Goal: Communication & Community: Answer question/provide support

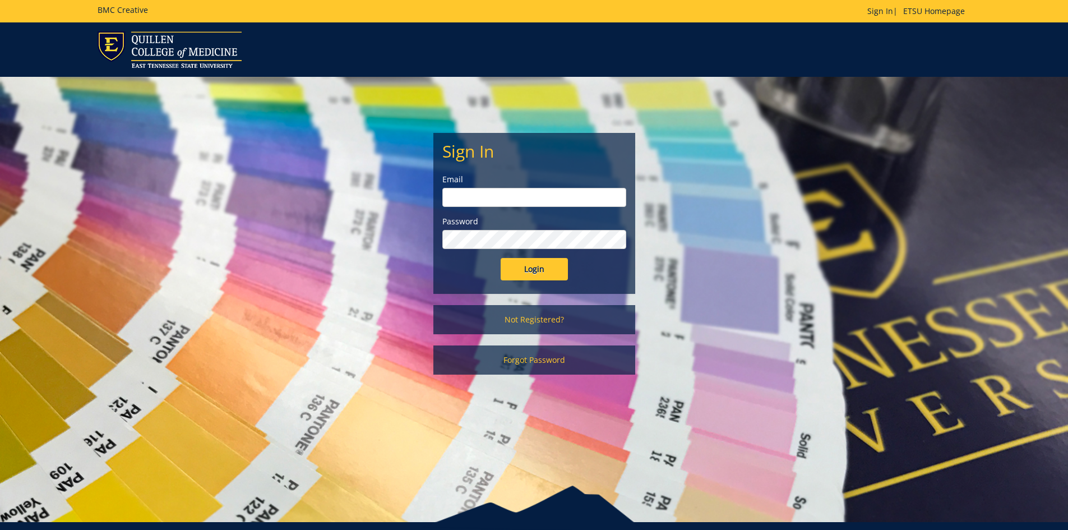
type input "[EMAIL_ADDRESS][DOMAIN_NAME]"
click at [513, 268] on input "Login" at bounding box center [534, 269] width 67 height 22
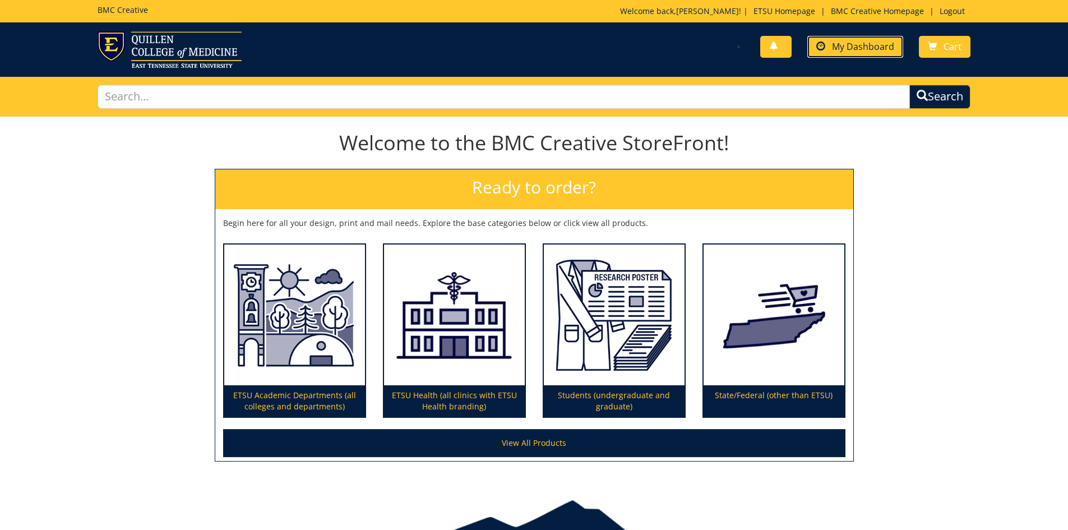
click at [868, 46] on span "My Dashboard" at bounding box center [863, 46] width 62 height 12
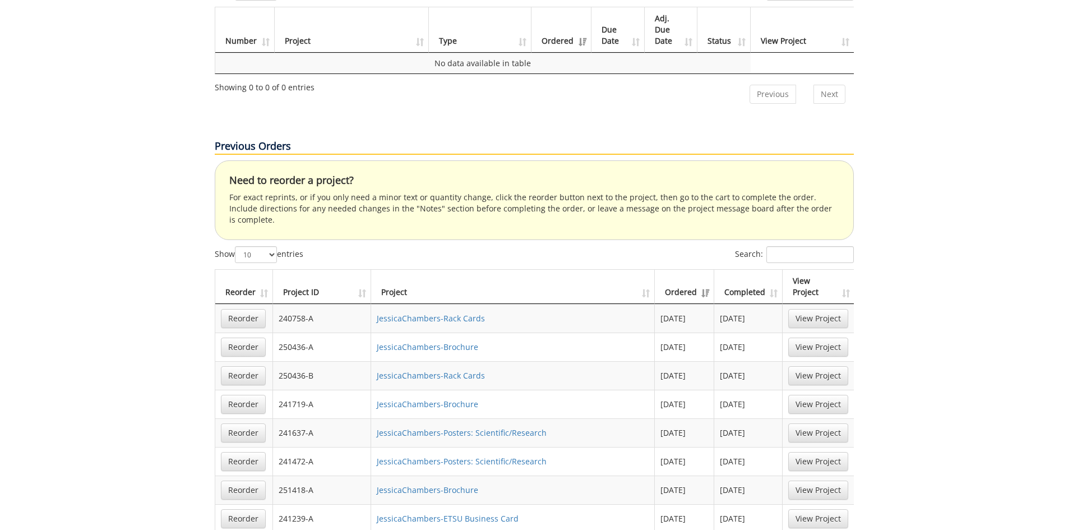
scroll to position [617, 0]
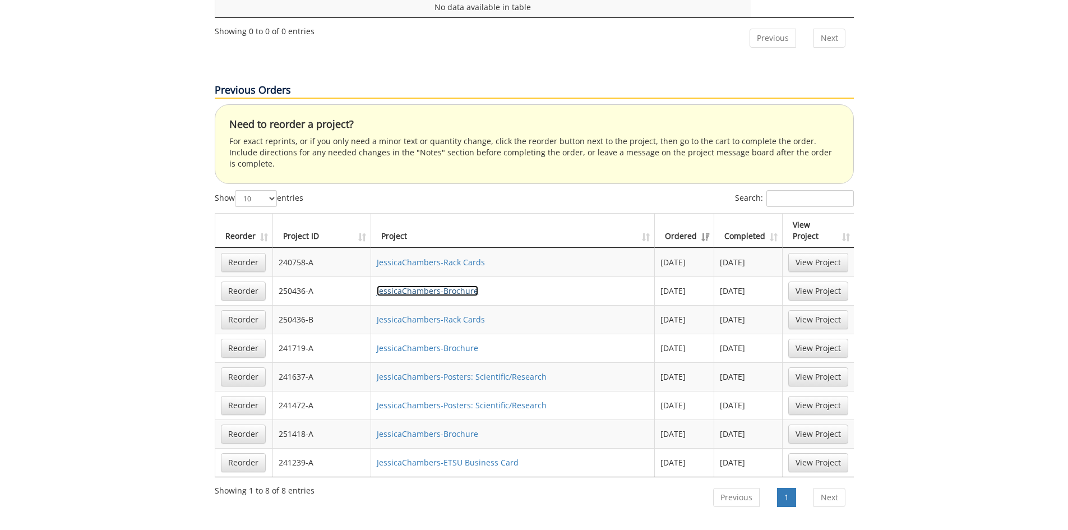
click at [422, 285] on link "JessicaChambers-Brochure" at bounding box center [427, 290] width 101 height 11
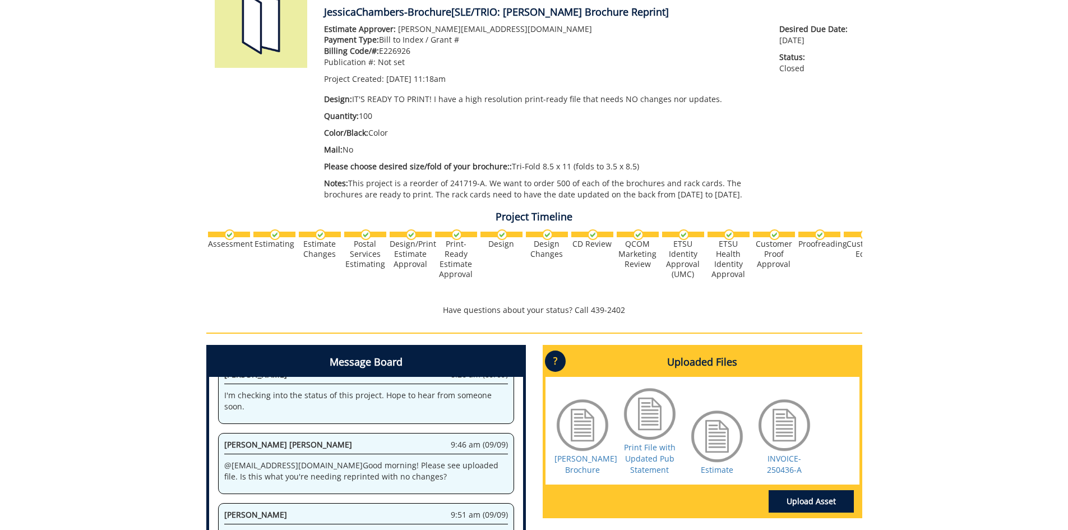
scroll to position [280, 0]
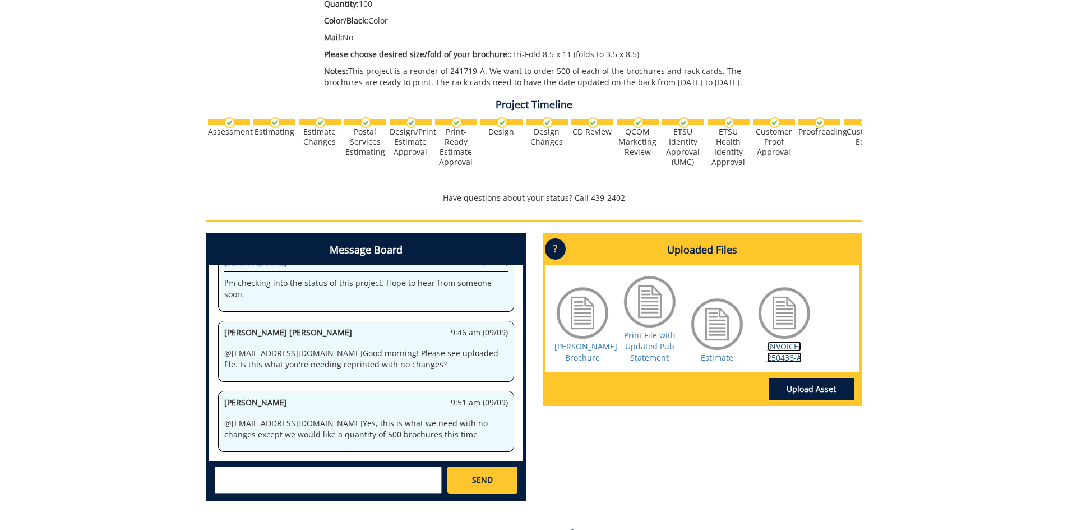
click at [780, 357] on link "INVOICE-250436-A" at bounding box center [784, 352] width 35 height 22
click at [573, 362] on link "McNair Brochure" at bounding box center [585, 352] width 63 height 22
click at [387, 489] on textarea at bounding box center [328, 479] width 227 height 27
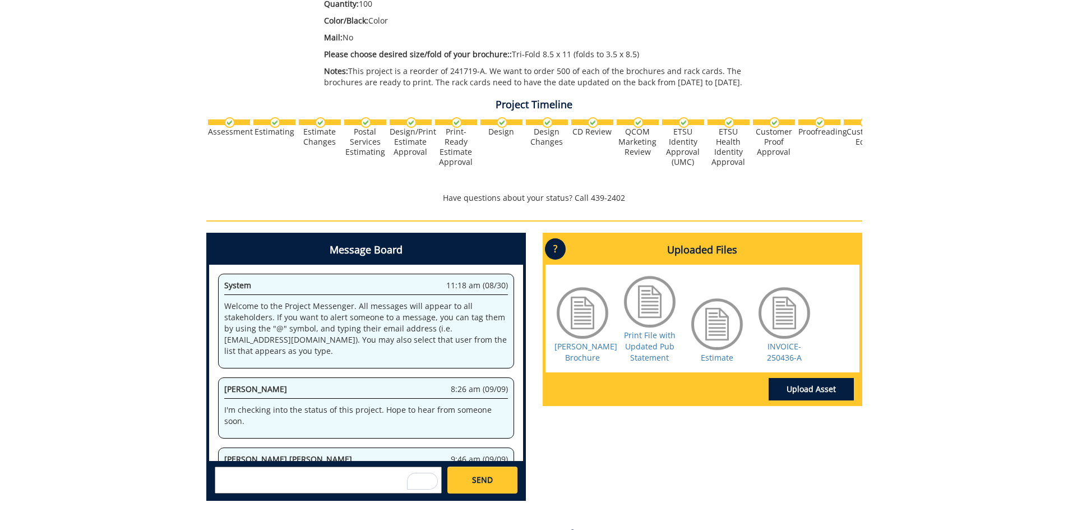
scroll to position [127, 0]
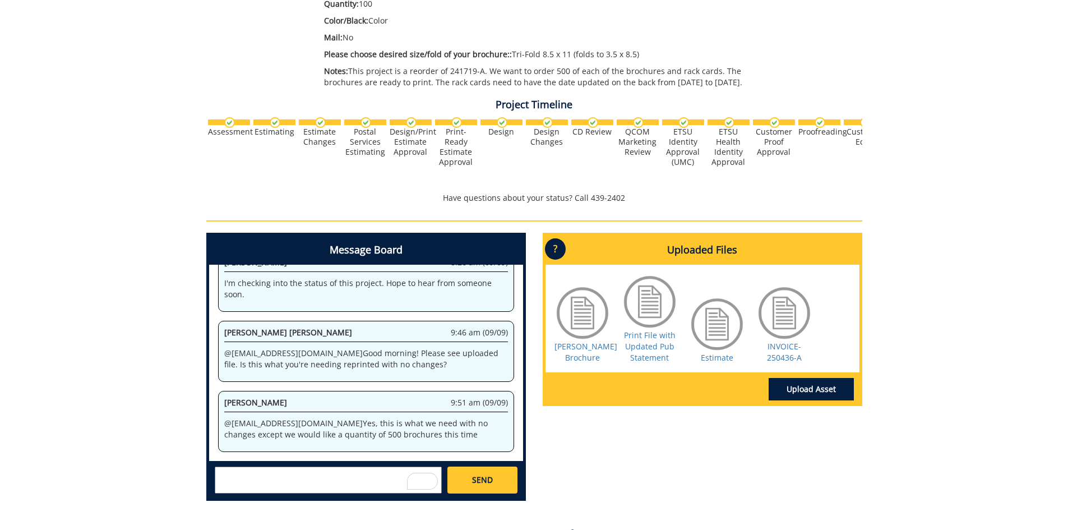
click at [296, 476] on textarea "To enrich screen reader interactions, please activate Accessibility in Grammarl…" at bounding box center [328, 479] width 227 height 27
paste textarea "OR members of a group that is traditionally underrepresented in graduate educat…"
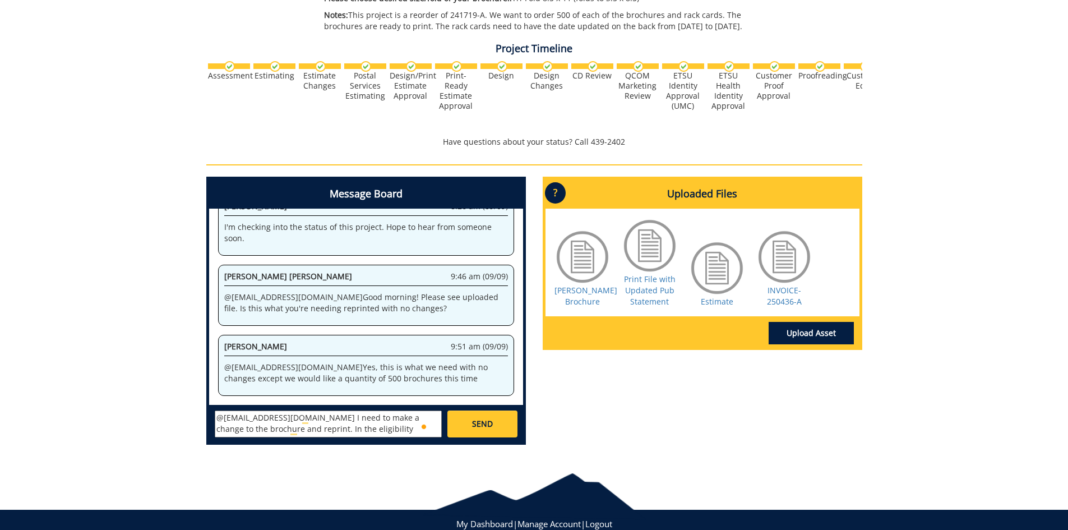
scroll to position [21, 0]
click at [394, 431] on textarea "@campbelltc@etsu.edu I need to make a change to the brochure and reprint. In th…" at bounding box center [328, 423] width 227 height 27
click at [243, 423] on textarea "@campbelltc@etsu.edu I need to make a change to the brochure and reprint. In th…" at bounding box center [328, 423] width 227 height 27
click at [380, 433] on textarea "@campbelltc@etsu.edu I need to make a change to the brochure and reprint. In th…" at bounding box center [328, 423] width 227 height 27
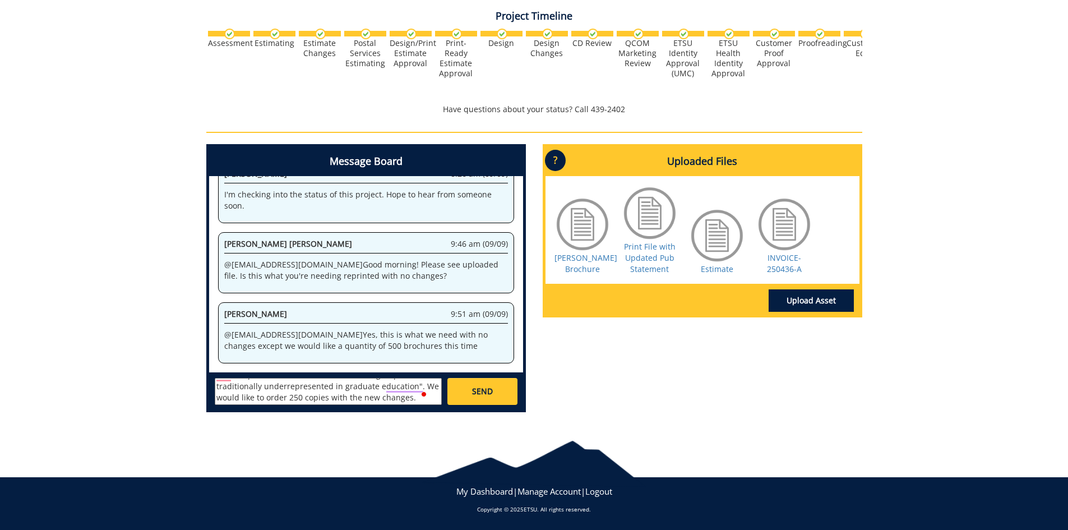
drag, startPoint x: 265, startPoint y: 399, endPoint x: 396, endPoint y: 401, distance: 131.8
click at [396, 401] on textarea "@campbelltc@etsu.edu I need to make a change to the brochure and reprint. In th…" at bounding box center [328, 391] width 227 height 27
click at [362, 397] on textarea "@campbelltc@etsu.edu I need to make a change to the brochure and reprint. In th…" at bounding box center [328, 391] width 227 height 27
click at [385, 399] on textarea "@campbelltc@etsu.edu I need to make a change to the brochure and reprint. In th…" at bounding box center [328, 391] width 227 height 27
type textarea "@campbelltc@etsu.edu I need to make a change to the brochure and reprint. In th…"
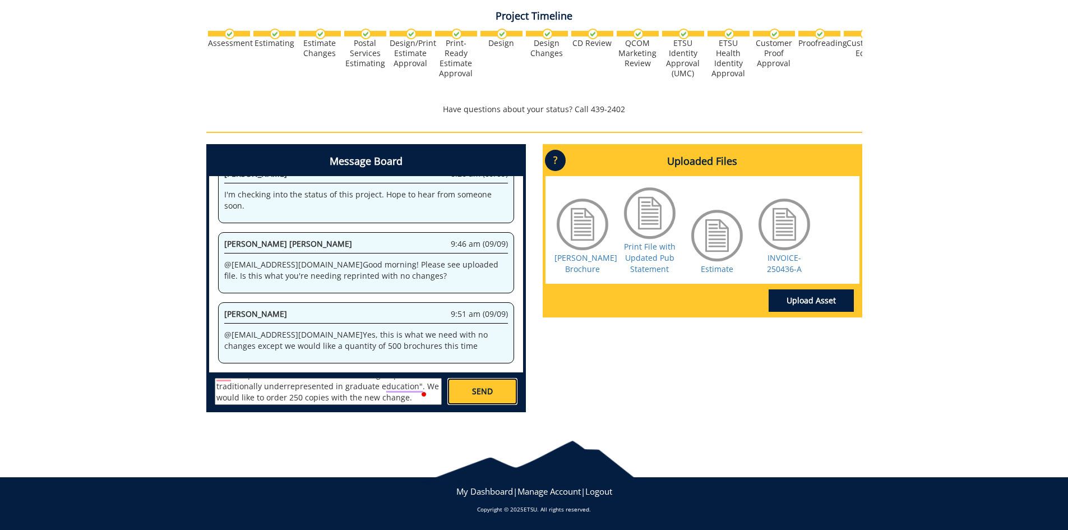
click at [456, 388] on link "SEND" at bounding box center [482, 391] width 70 height 27
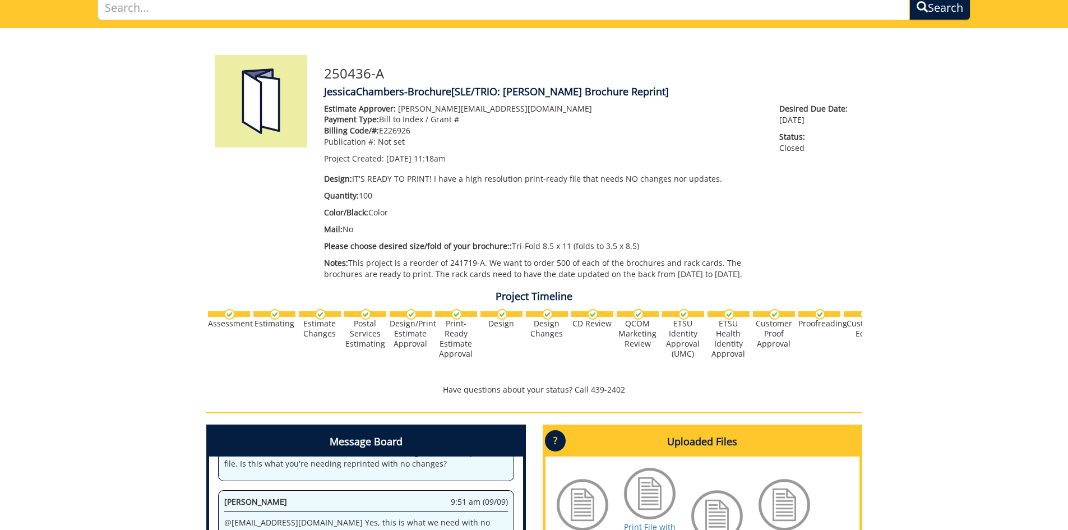
scroll to position [369, 0]
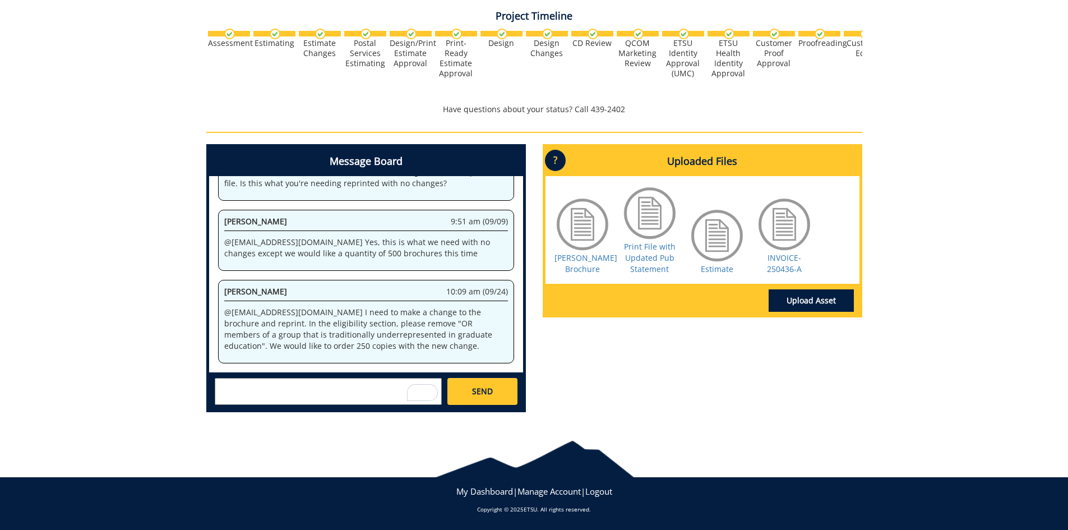
click at [318, 394] on textarea "To enrich screen reader interactions, please activate Accessibility in Grammarl…" at bounding box center [328, 391] width 227 height 27
click at [299, 385] on textarea "Actually, I'm looking at a little closer and there may be a few changes I need …" at bounding box center [328, 391] width 227 height 27
click at [219, 385] on textarea "Actually, I'm looking at the brochure a little closer and there may be a few ch…" at bounding box center [328, 391] width 227 height 27
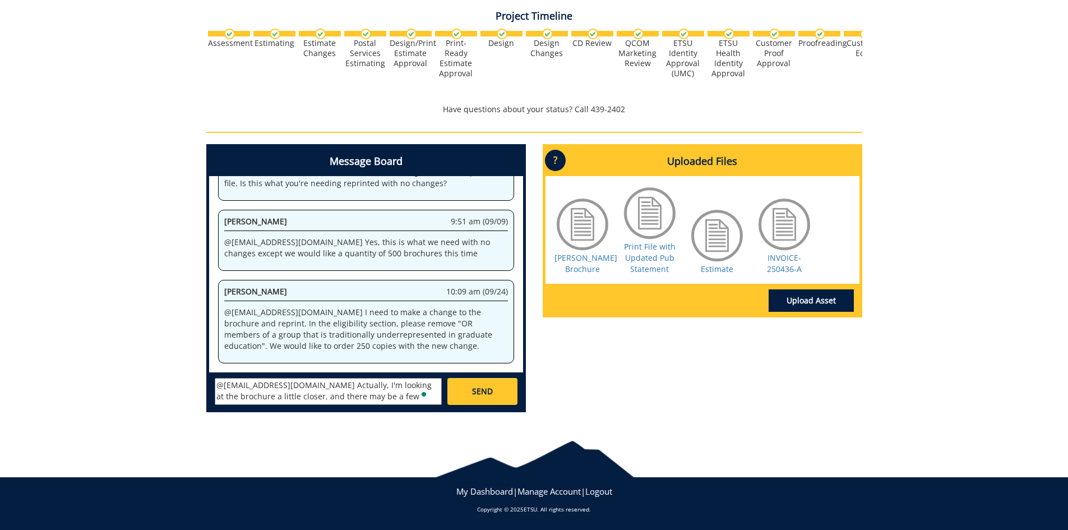
scroll to position [21, 0]
click at [325, 397] on textarea "@campbelltc@etsu.edu Actually, I'm looking at the brochure a little closer, and…" at bounding box center [328, 391] width 227 height 27
type textarea "@campbelltc@etsu.edu Actually, I'm looking at the brochure a little closer, and…"
click at [487, 390] on span "SEND" at bounding box center [482, 391] width 21 height 11
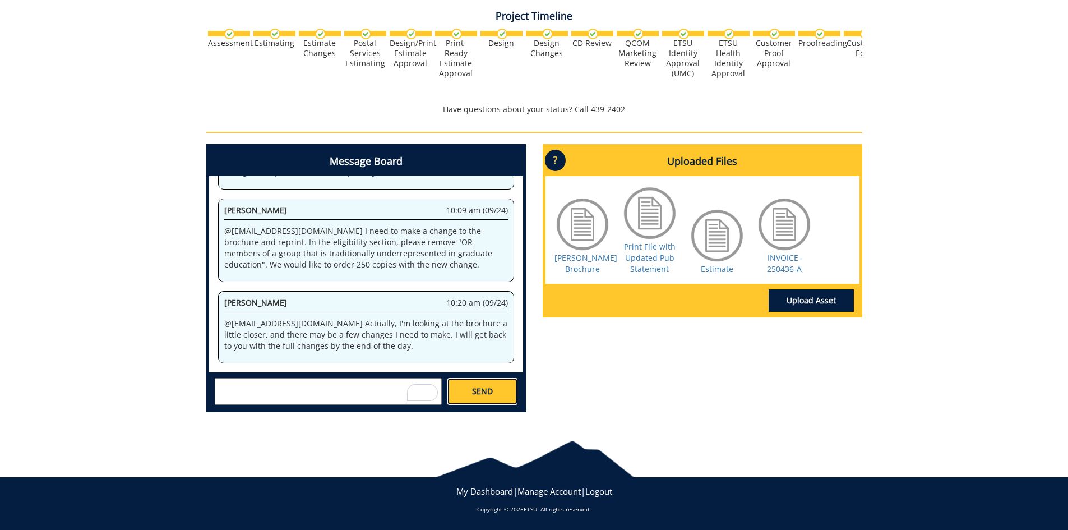
scroll to position [22978, 0]
click at [382, 397] on textarea "To enrich screen reader interactions, please activate Accessibility in Grammarl…" at bounding box center [328, 391] width 227 height 27
click at [626, 367] on div "Message Board System 11:18 am (08/30) Welcome to the Project Messenger. All mes…" at bounding box center [534, 282] width 673 height 277
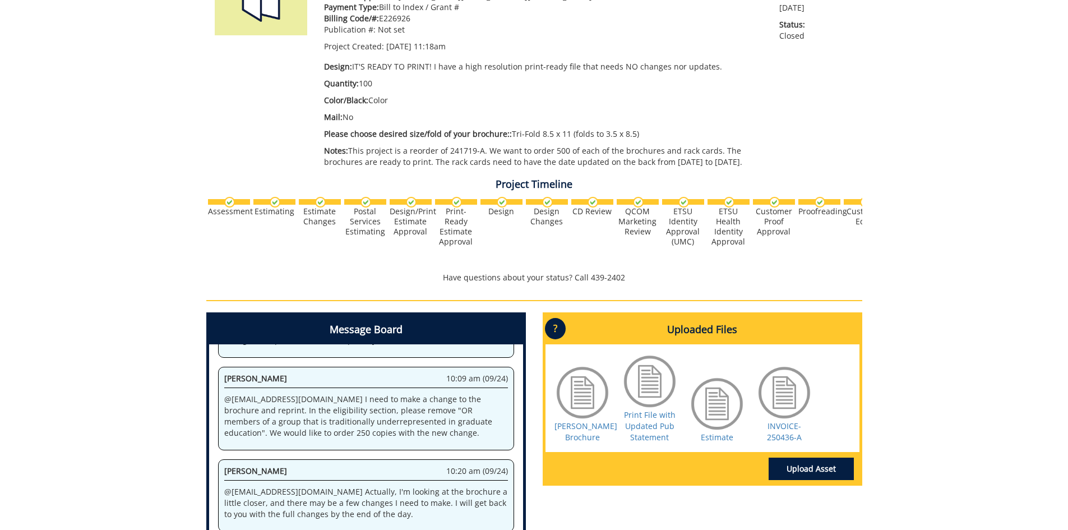
scroll to position [89, 0]
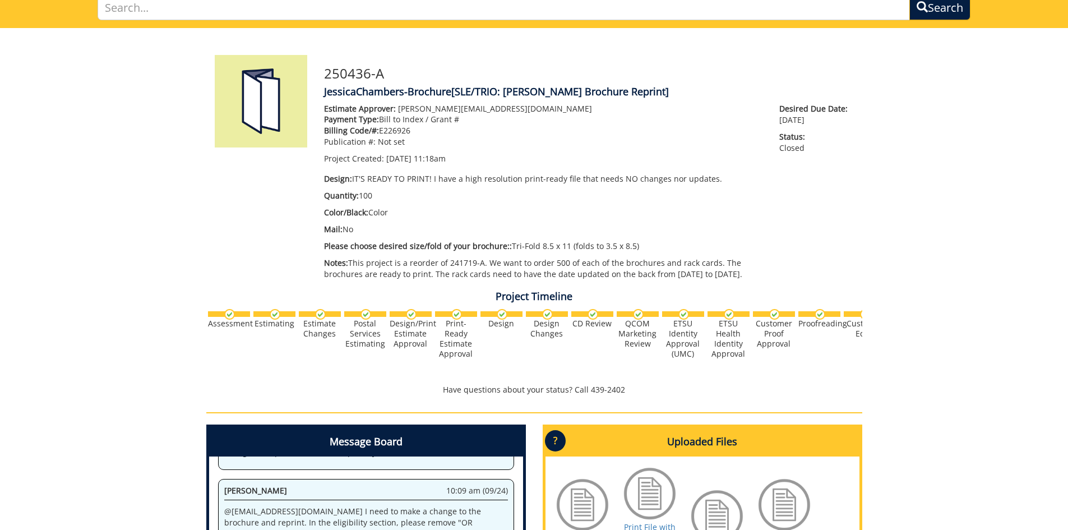
click at [522, 182] on p "Design: IT'S READY TO PRINT! I have a high resolution print-ready file that nee…" at bounding box center [543, 178] width 439 height 11
click at [522, 182] on html "BMC Creative Welcome back, Jessica ! | ETSU Homepage | BMC Creative Homepage | …" at bounding box center [534, 357] width 1068 height 893
drag, startPoint x: 351, startPoint y: 182, endPoint x: 729, endPoint y: 175, distance: 378.4
click at [729, 175] on p "Design: IT'S READY TO PRINT! I have a high resolution print-ready file that nee…" at bounding box center [543, 178] width 439 height 11
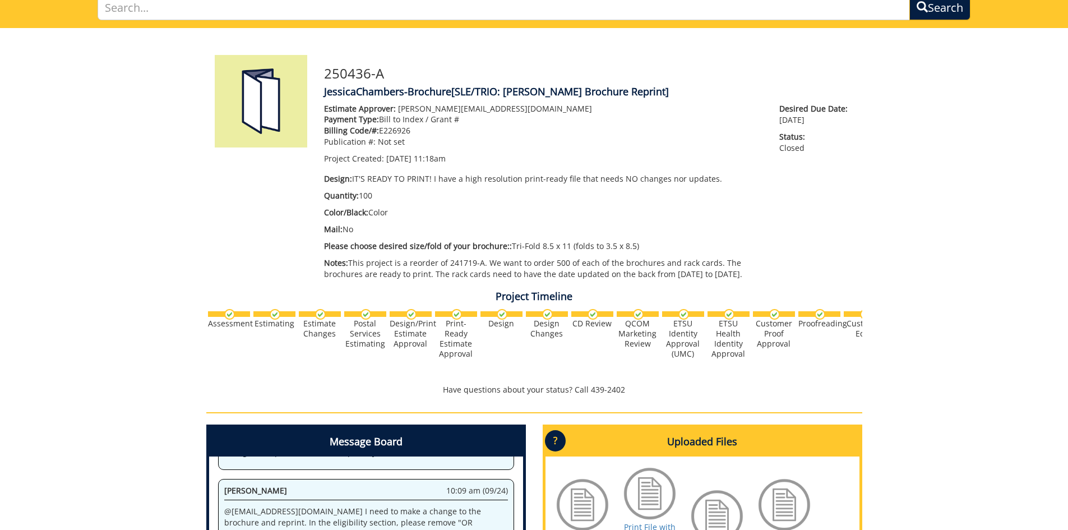
drag, startPoint x: 729, startPoint y: 175, endPoint x: 705, endPoint y: 175, distance: 24.1
click at [728, 175] on p "Design: IT'S READY TO PRINT! I have a high resolution print-ready file that nee…" at bounding box center [543, 178] width 439 height 11
drag, startPoint x: 405, startPoint y: 214, endPoint x: 728, endPoint y: 272, distance: 328.6
click at [728, 272] on div "Estimate Approver: wollert@etsu.edu Payment Type: Bill to Index / Grant # Billi…" at bounding box center [544, 194] width 456 height 182
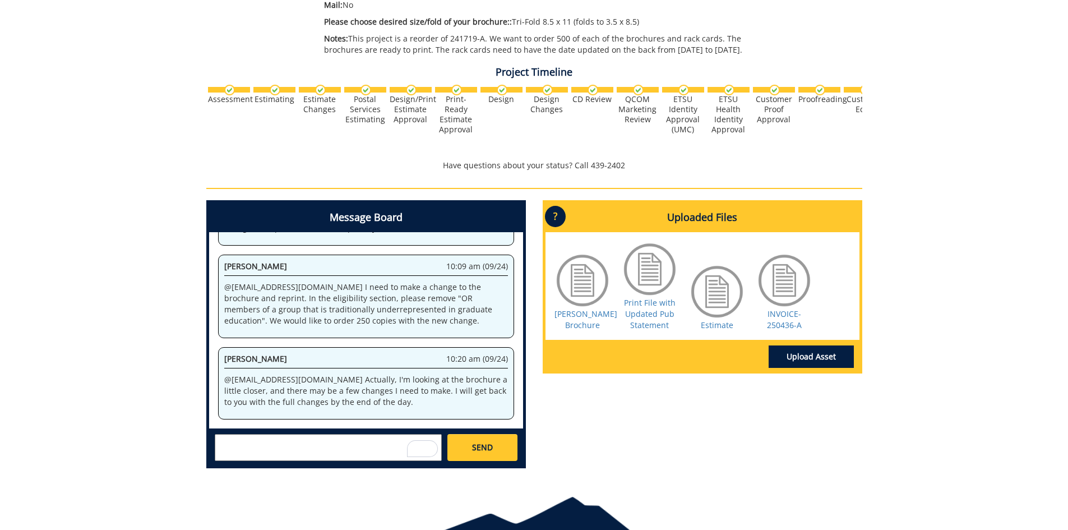
scroll to position [369, 0]
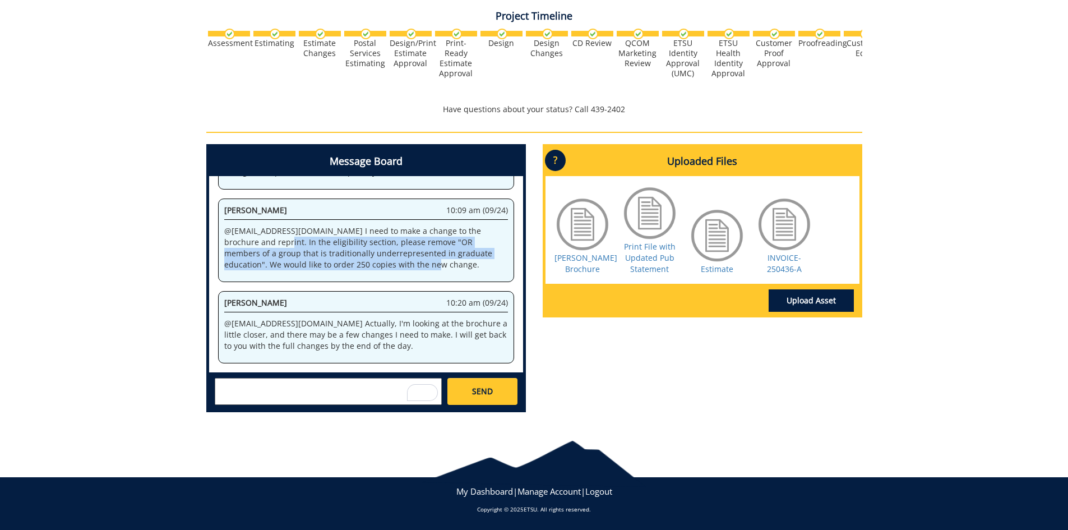
drag, startPoint x: 265, startPoint y: 239, endPoint x: 401, endPoint y: 272, distance: 140.3
click at [401, 272] on div "Jessica Chambers 10:09 am (09/24) @campbelltc@etsu.edu I need to make a change …" at bounding box center [366, 240] width 296 height 84
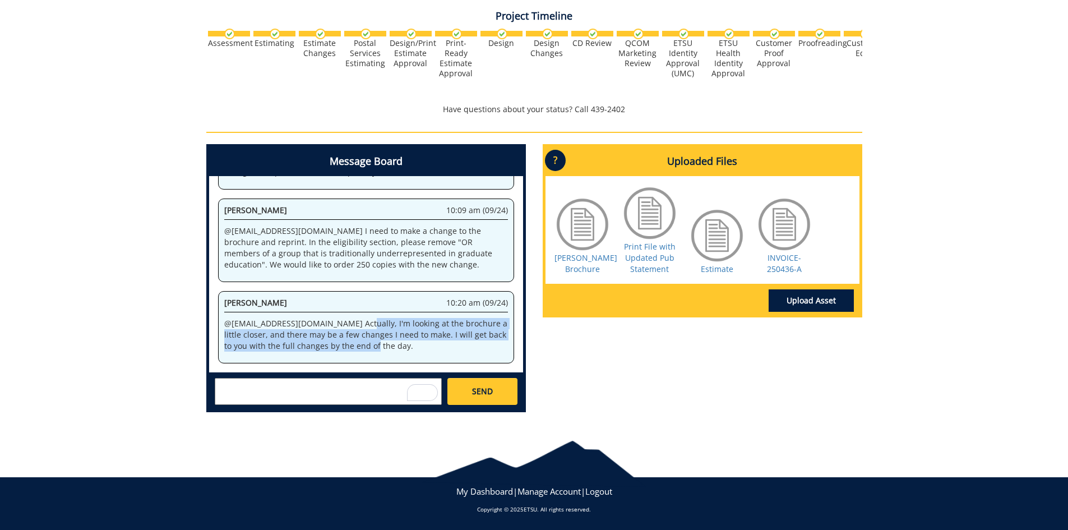
drag, startPoint x: 350, startPoint y: 329, endPoint x: 452, endPoint y: 341, distance: 102.7
click at [452, 341] on p "@campbelltc@etsu.edu Actually, I'm looking at the brochure a little closer, and…" at bounding box center [366, 335] width 284 height 34
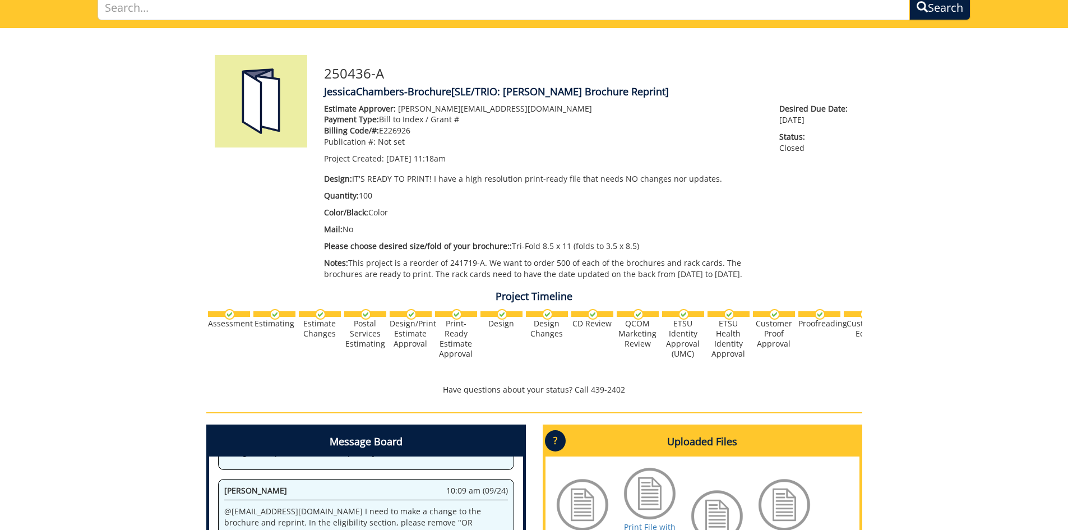
scroll to position [33, 0]
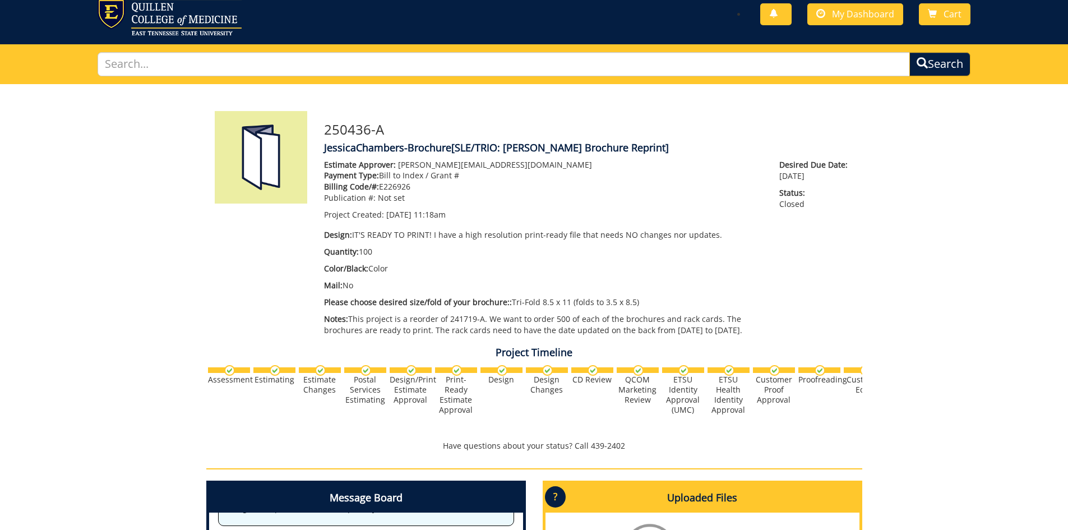
click at [258, 147] on img at bounding box center [261, 157] width 92 height 92
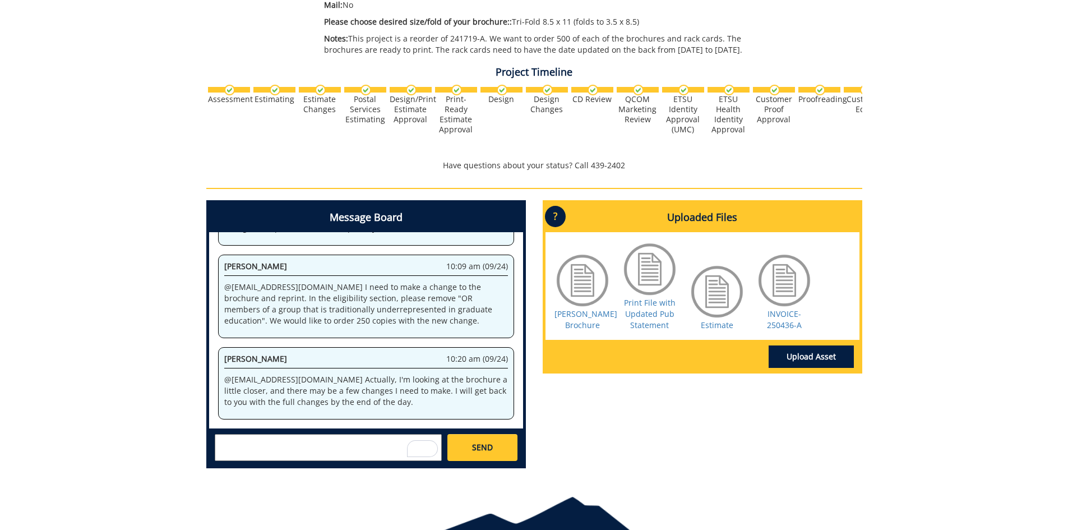
scroll to position [0, 0]
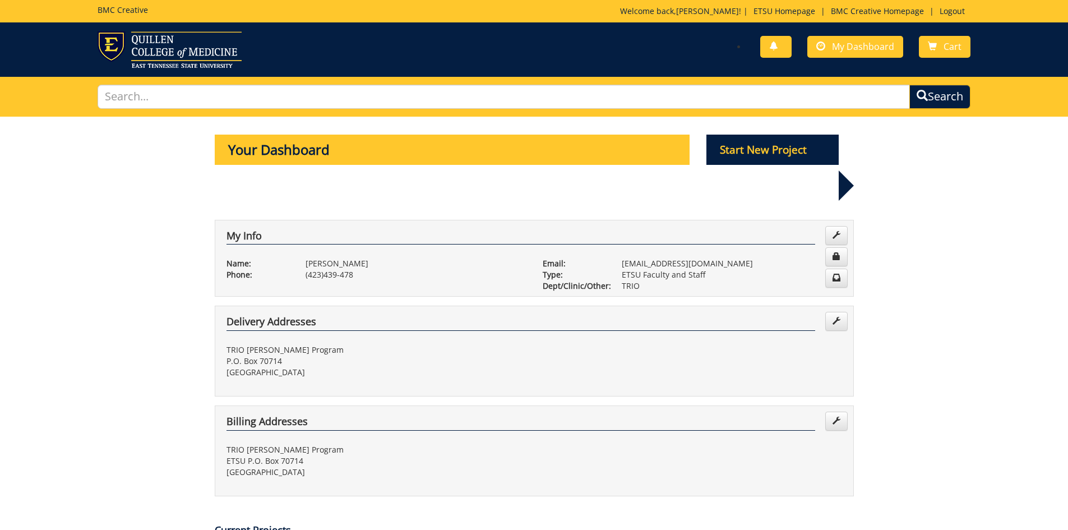
scroll to position [617, 0]
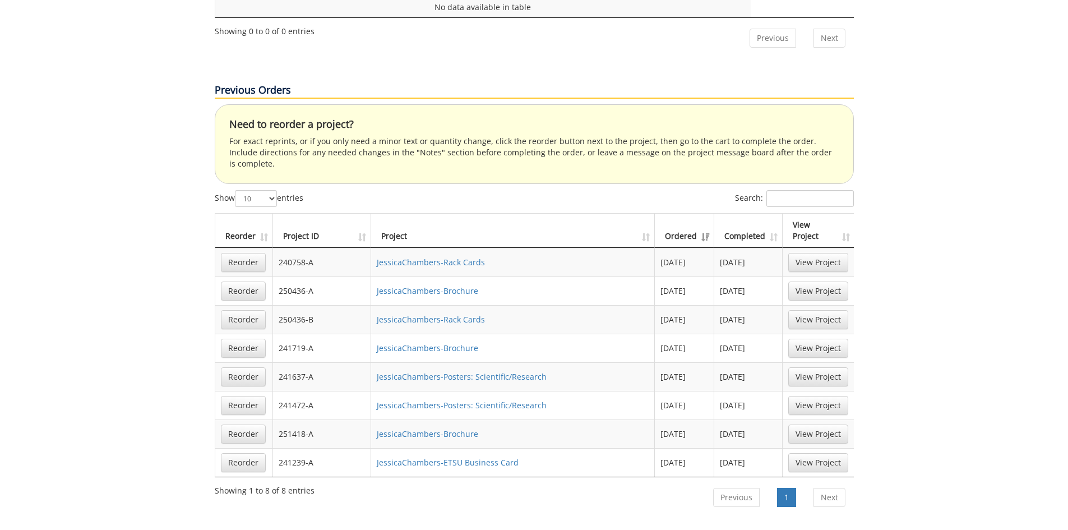
click at [692, 276] on td "[DATE]" at bounding box center [684, 290] width 59 height 29
click at [692, 276] on td "08/30/2024" at bounding box center [684, 290] width 59 height 29
click at [821, 281] on link "View Project" at bounding box center [818, 290] width 60 height 19
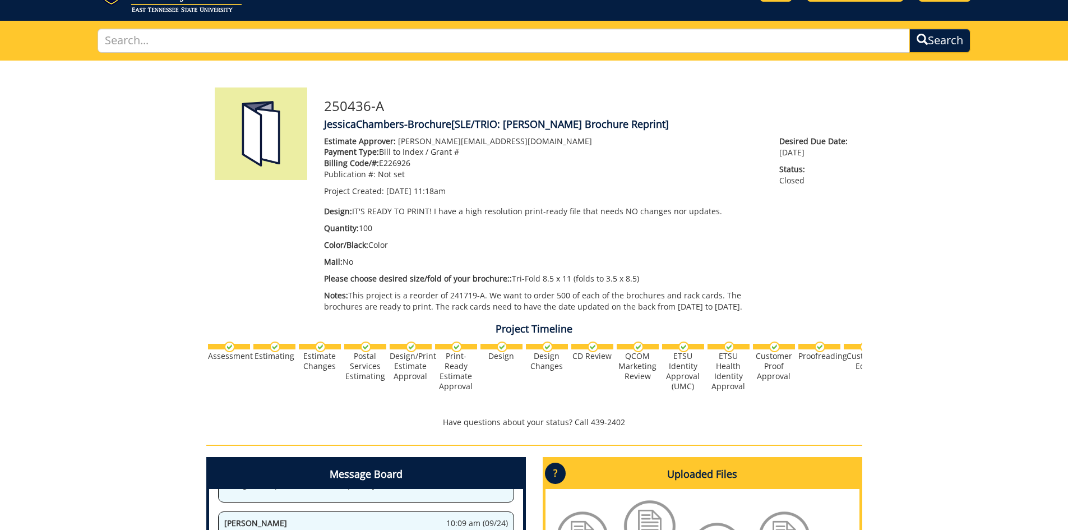
scroll to position [224, 0]
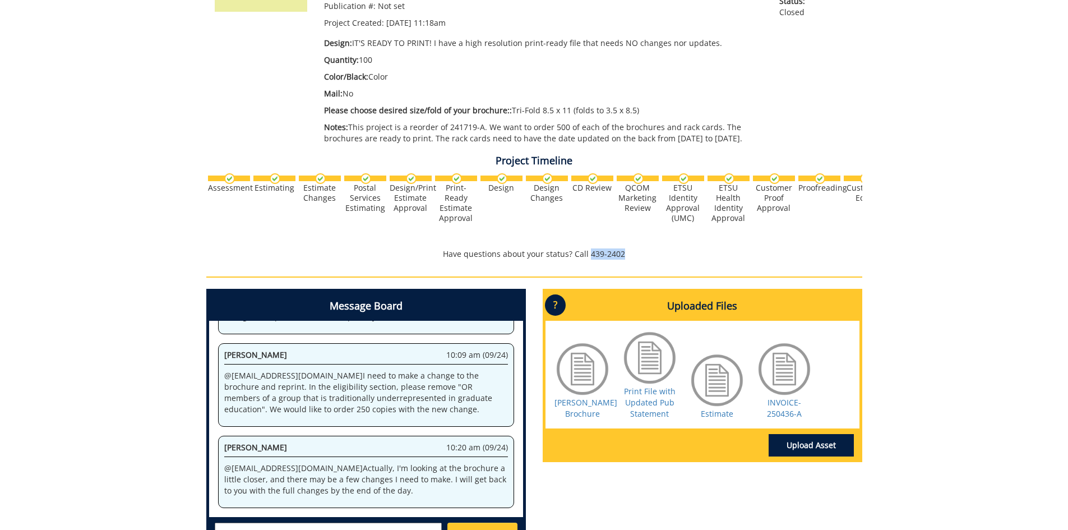
drag, startPoint x: 628, startPoint y: 260, endPoint x: 588, endPoint y: 256, distance: 40.1
click at [588, 256] on div "Project Timeline Assessment Estimating" at bounding box center [534, 208] width 673 height 116
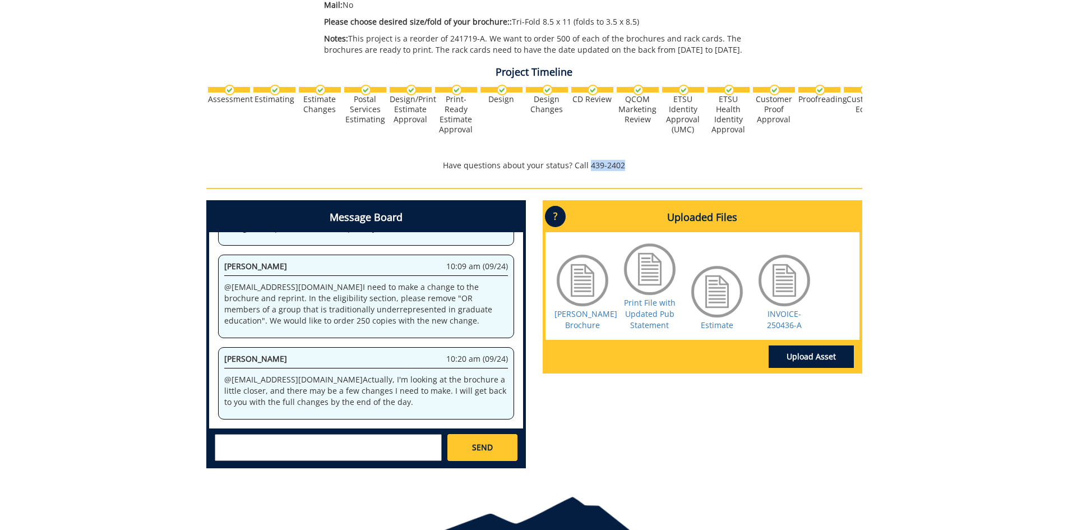
scroll to position [0, 0]
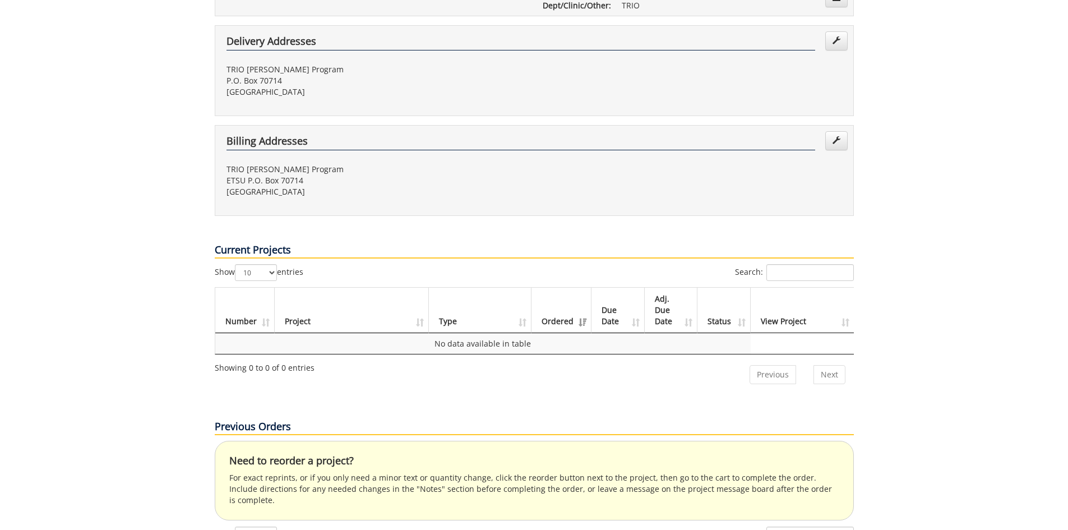
scroll to position [448, 0]
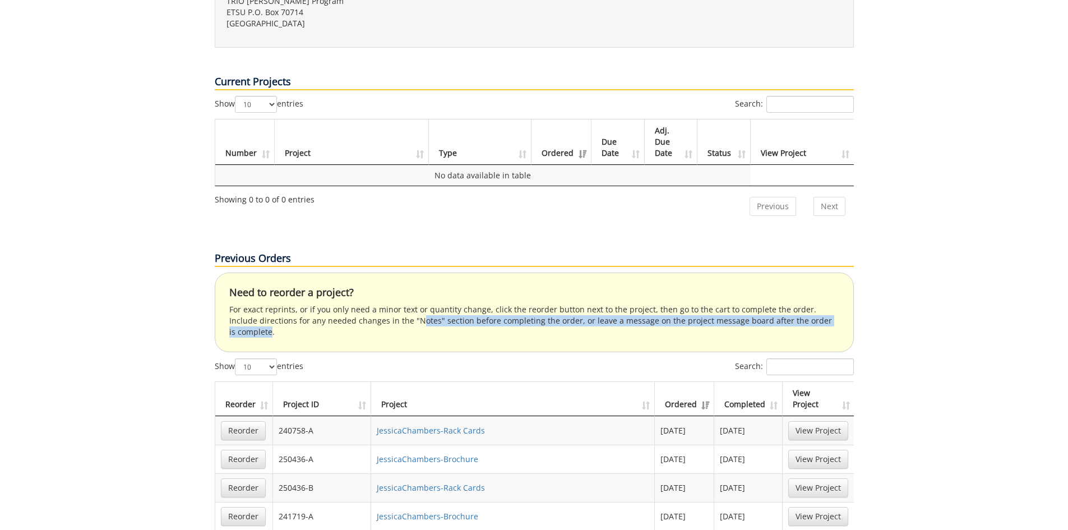
drag, startPoint x: 385, startPoint y: 288, endPoint x: 840, endPoint y: 301, distance: 455.9
click at [840, 301] on div "Need to reorder a project? For exact reprints, or if you only need a minor text…" at bounding box center [534, 312] width 639 height 80
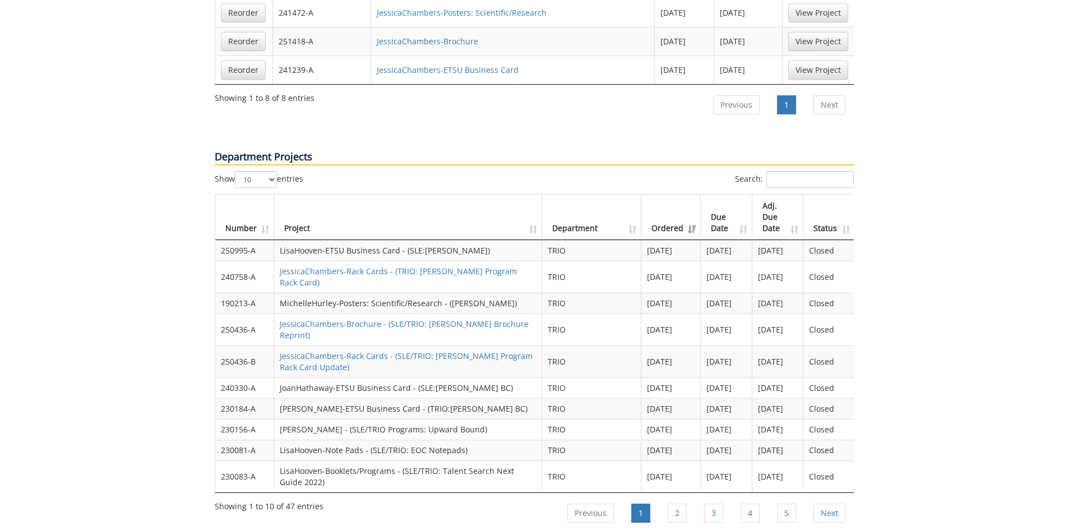
scroll to position [1065, 0]
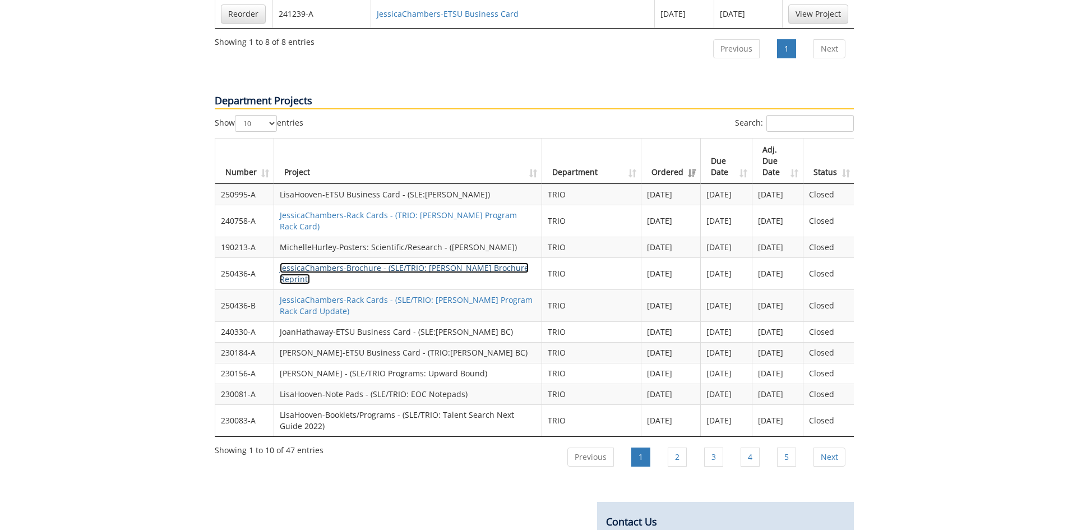
click at [348, 262] on link "JessicaChambers-Brochure - (SLE/TRIO: [PERSON_NAME] Brochure Reprint)" at bounding box center [404, 273] width 249 height 22
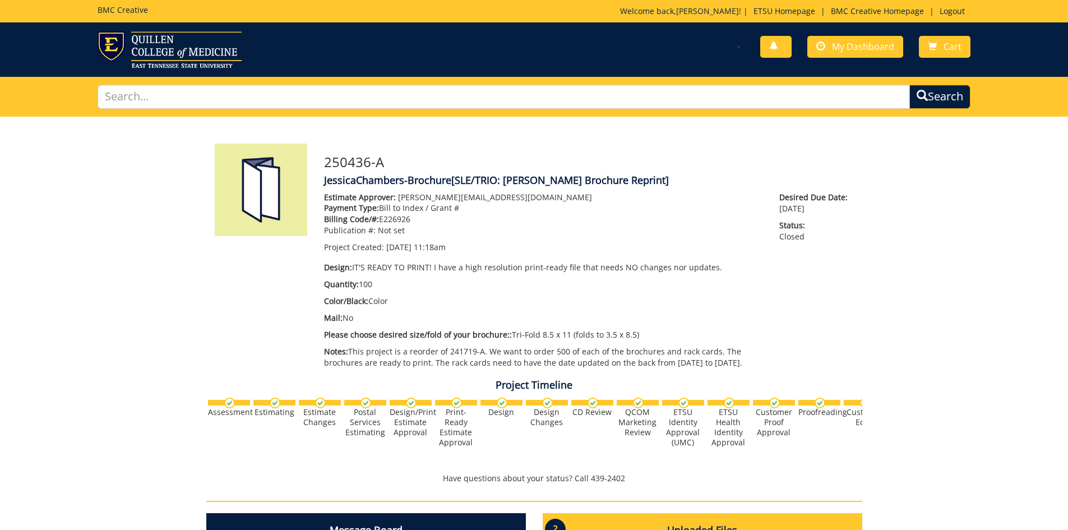
scroll to position [300, 0]
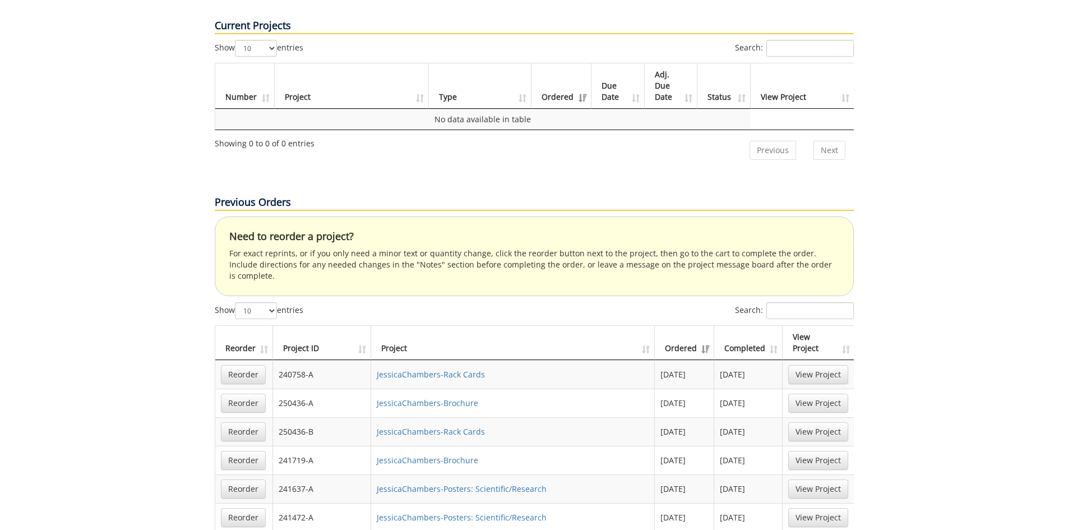
scroll to position [617, 0]
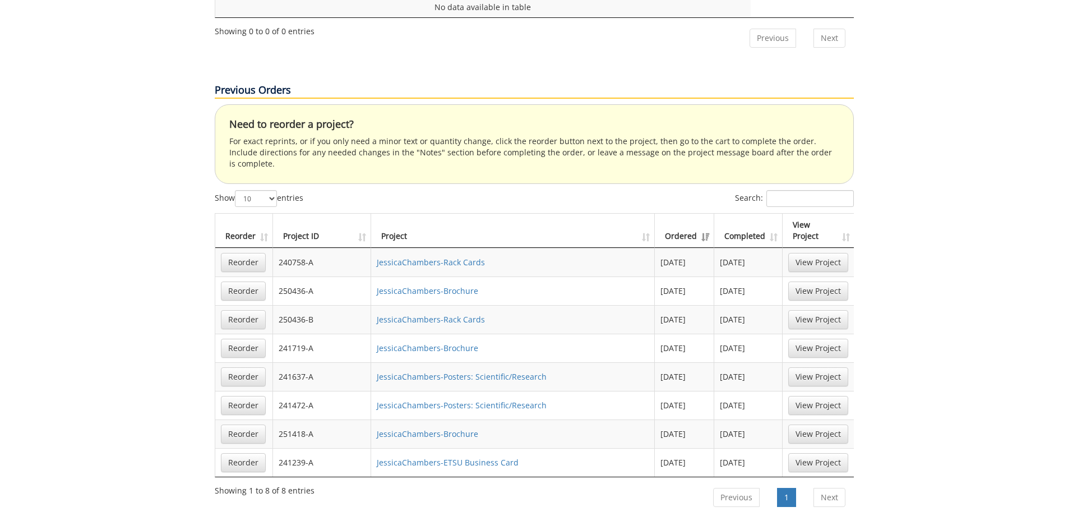
click at [296, 276] on td "250436-A" at bounding box center [322, 290] width 99 height 29
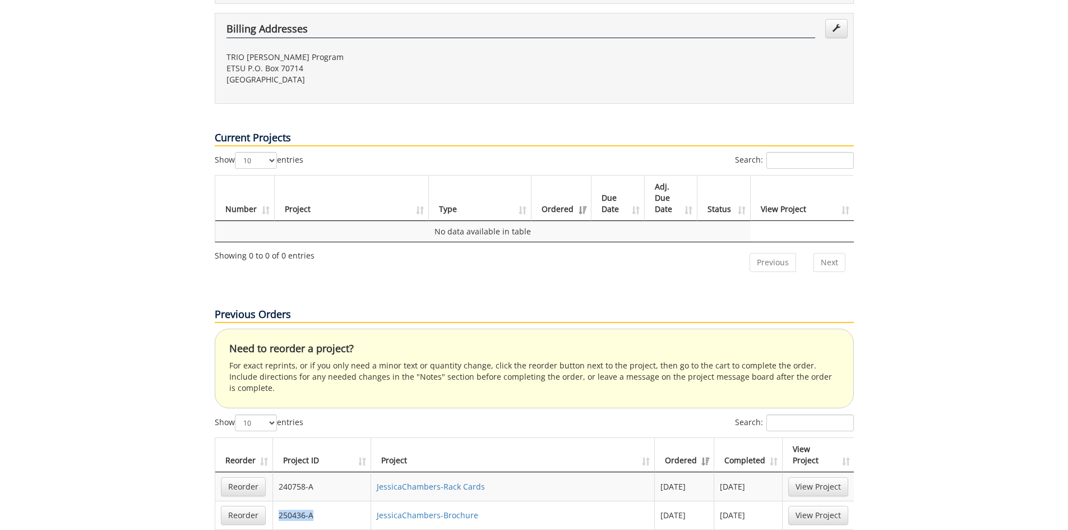
scroll to position [0, 0]
